Goal: Find contact information: Obtain details needed to contact an individual or organization

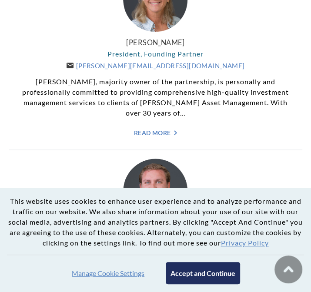
scroll to position [261, 0]
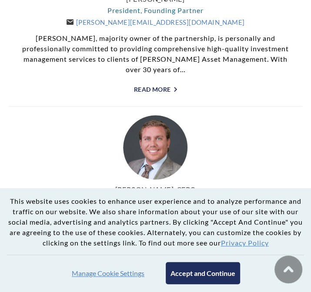
click at [138, 89] on link "Read More ">" at bounding box center [155, 89] width 276 height 7
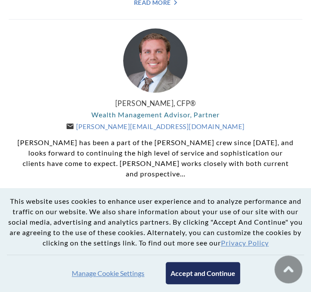
scroll to position [435, 0]
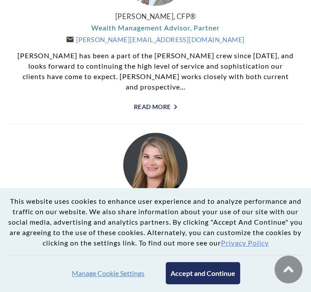
click at [160, 103] on link "Read More ">" at bounding box center [155, 106] width 276 height 7
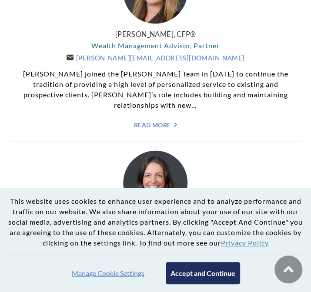
scroll to position [652, 0]
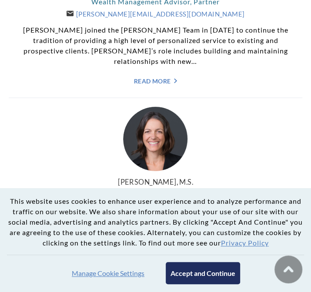
click at [155, 57] on div "Kelli Burger, CFP® Wealth Management Advisor, Partner Kelli@WeatherlyAssetMgt.c…" at bounding box center [155, 35] width 276 height 98
click at [154, 77] on link "Read More ">" at bounding box center [155, 80] width 276 height 7
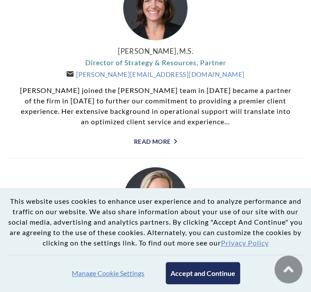
click at [160, 138] on link "Read More ">" at bounding box center [155, 141] width 276 height 7
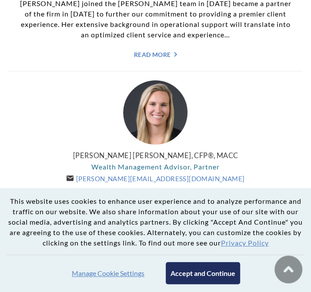
scroll to position [913, 0]
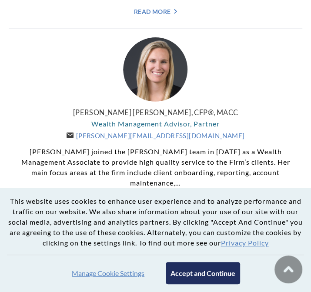
click at [155, 199] on link "Read More ">" at bounding box center [155, 202] width 276 height 7
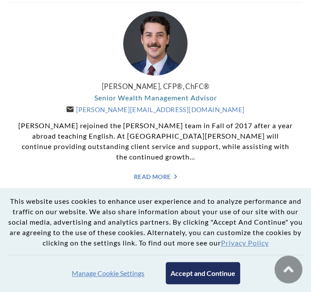
scroll to position [1174, 0]
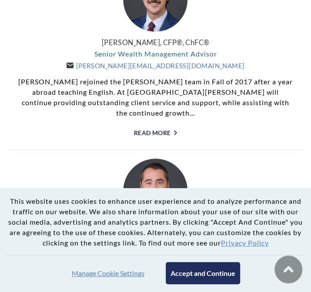
click at [144, 129] on link "Read More ">" at bounding box center [155, 132] width 276 height 7
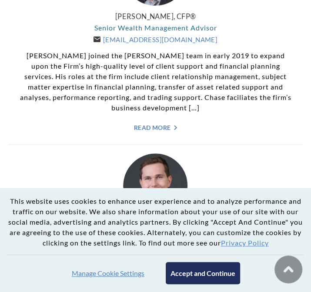
scroll to position [1435, 0]
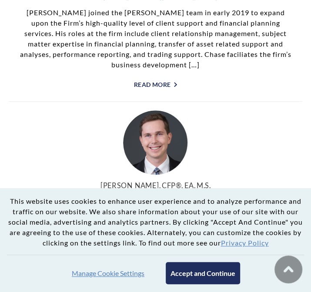
click at [157, 81] on link "Read More ">" at bounding box center [155, 84] width 276 height 7
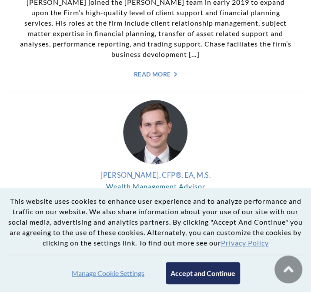
scroll to position [1532, 0]
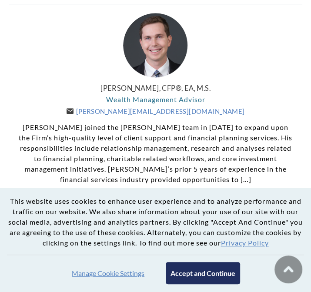
click at [152, 196] on link "Read More ">" at bounding box center [155, 199] width 276 height 7
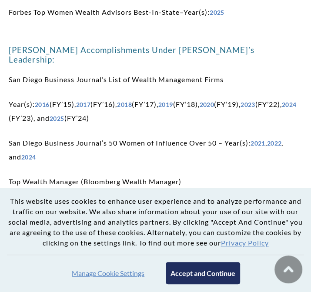
scroll to position [1305, 0]
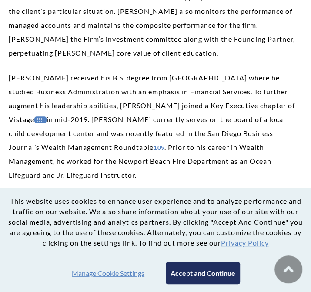
scroll to position [391, 0]
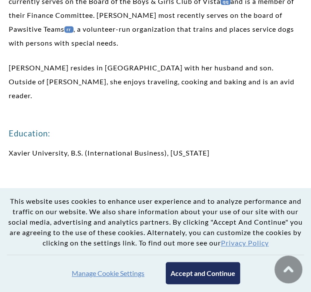
scroll to position [435, 0]
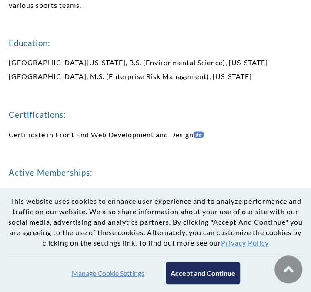
scroll to position [739, 0]
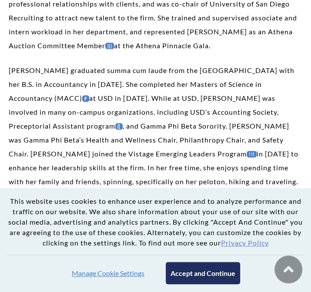
scroll to position [478, 0]
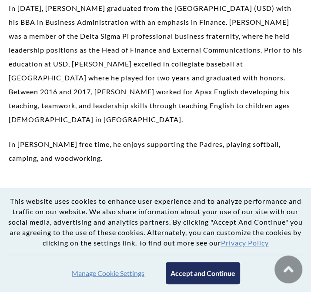
scroll to position [261, 0]
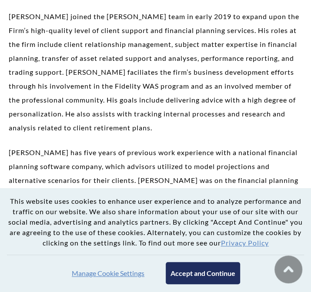
scroll to position [348, 0]
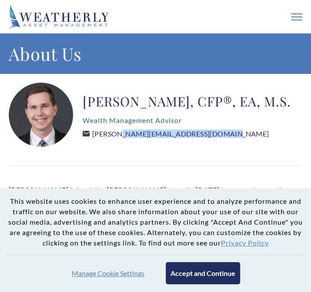
drag, startPoint x: 217, startPoint y: 135, endPoint x: 96, endPoint y: 138, distance: 121.4
click at [96, 138] on div "Aubrey Brown, CFP®, EA, M.S. Wealth Management Advisor Aubrey@WeatherlyAssetMgt…" at bounding box center [187, 115] width 208 height 65
copy link "Aubrey@WeatherlyAssetMgt.com"
